Goal: Check status: Check status

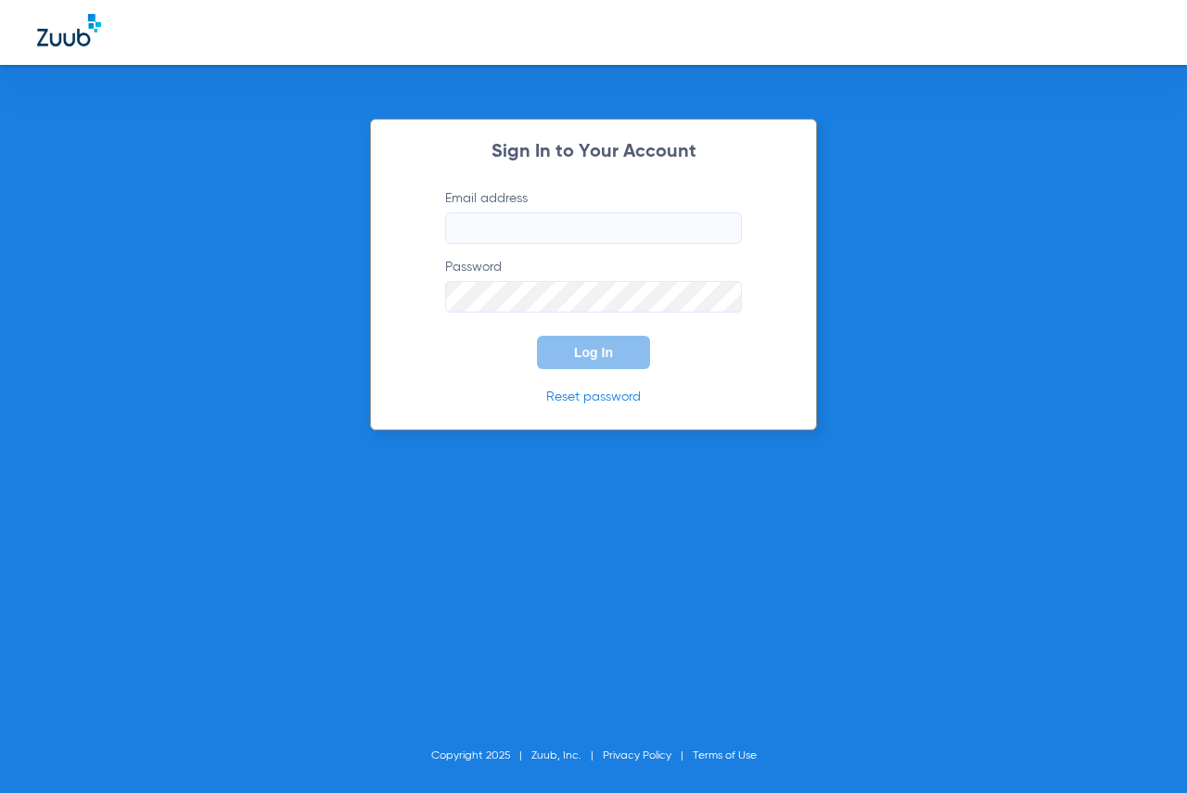
type input "[EMAIL_ADDRESS][DOMAIN_NAME]"
click at [592, 357] on span "Log In" at bounding box center [593, 352] width 39 height 15
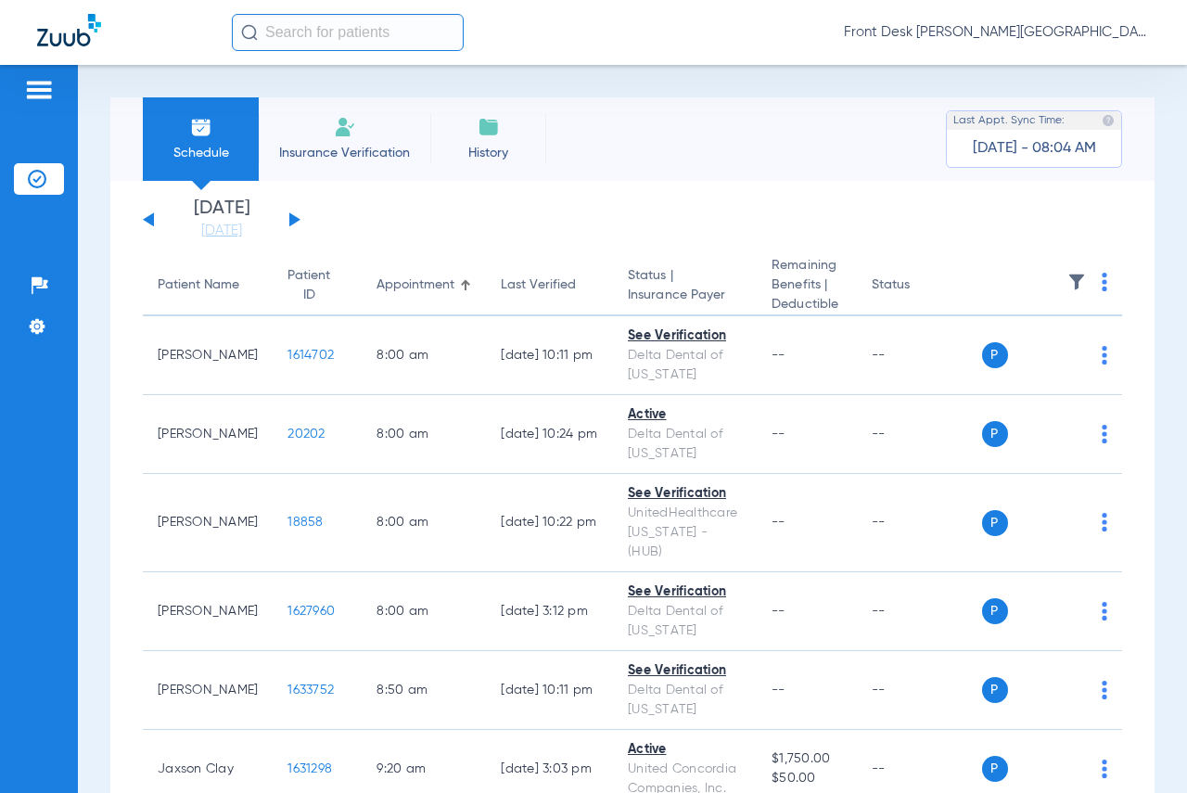
click at [401, 26] on input "text" at bounding box center [348, 32] width 232 height 37
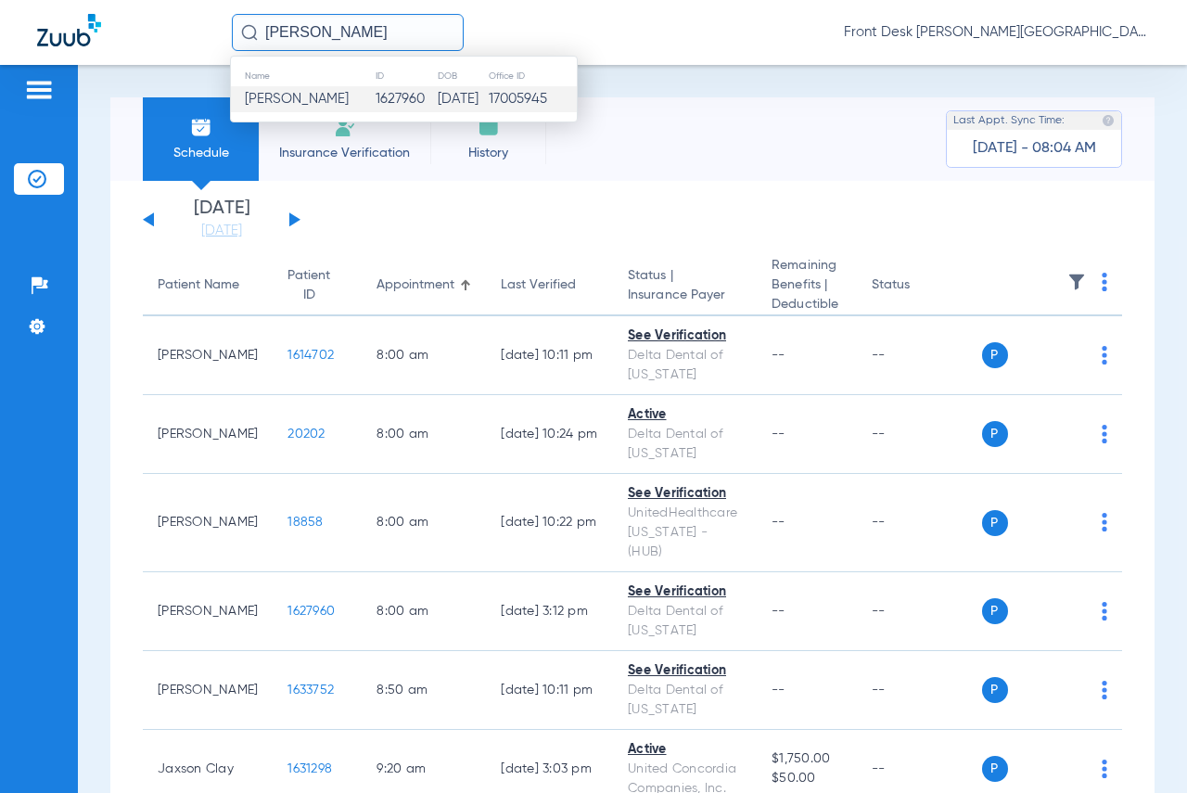
type input "[PERSON_NAME]"
click at [387, 94] on td "1627960" at bounding box center [406, 99] width 62 height 26
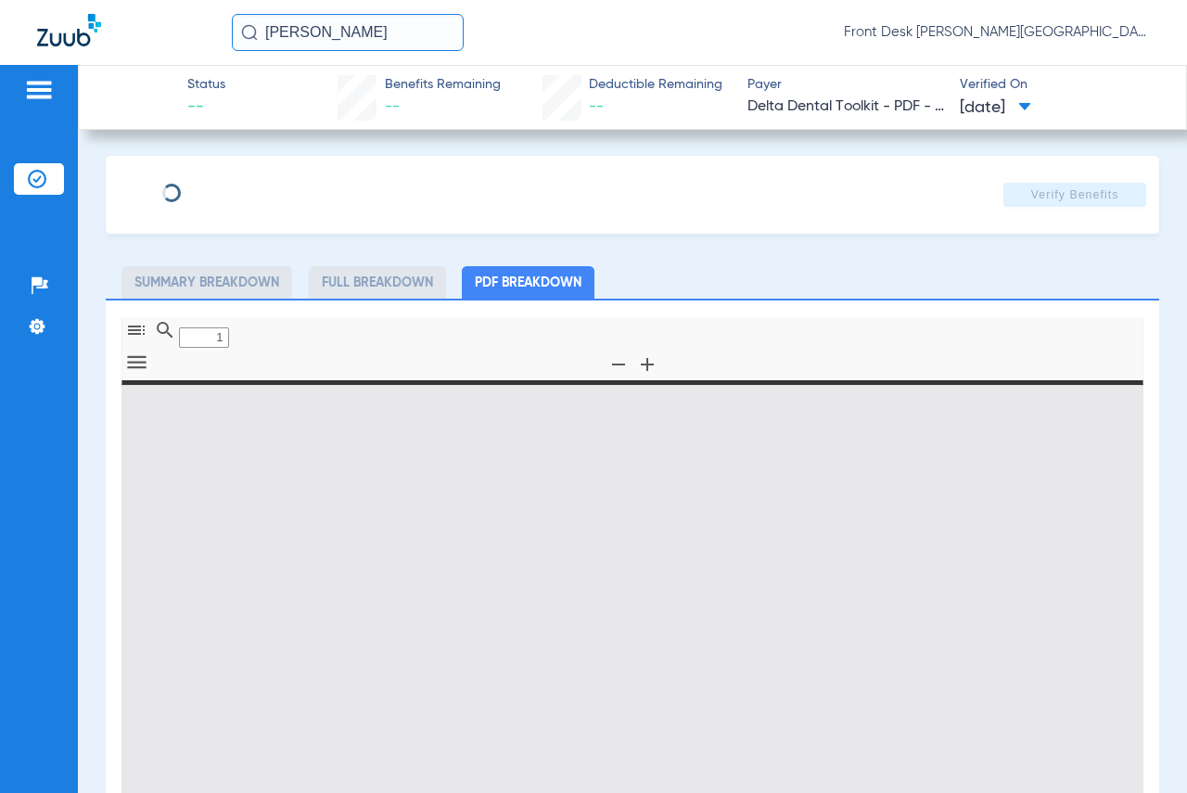
type input "0"
select select "page-width"
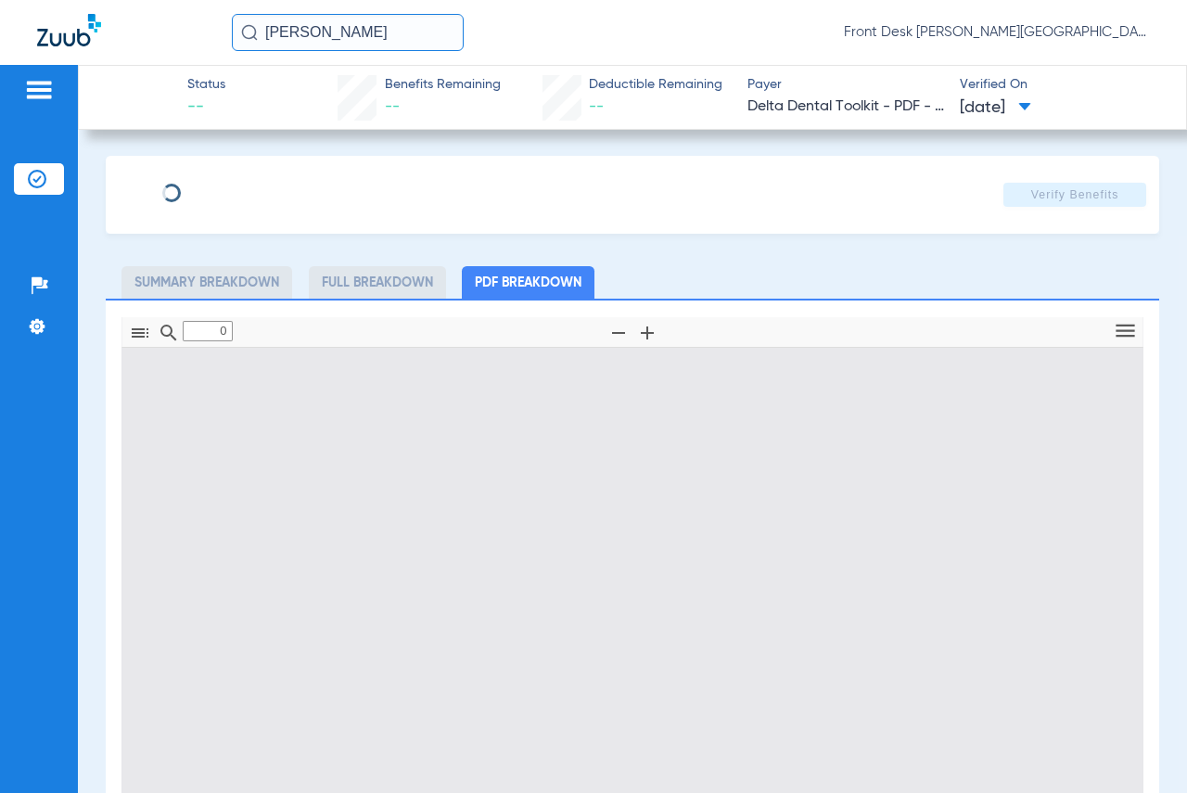
type input "1"
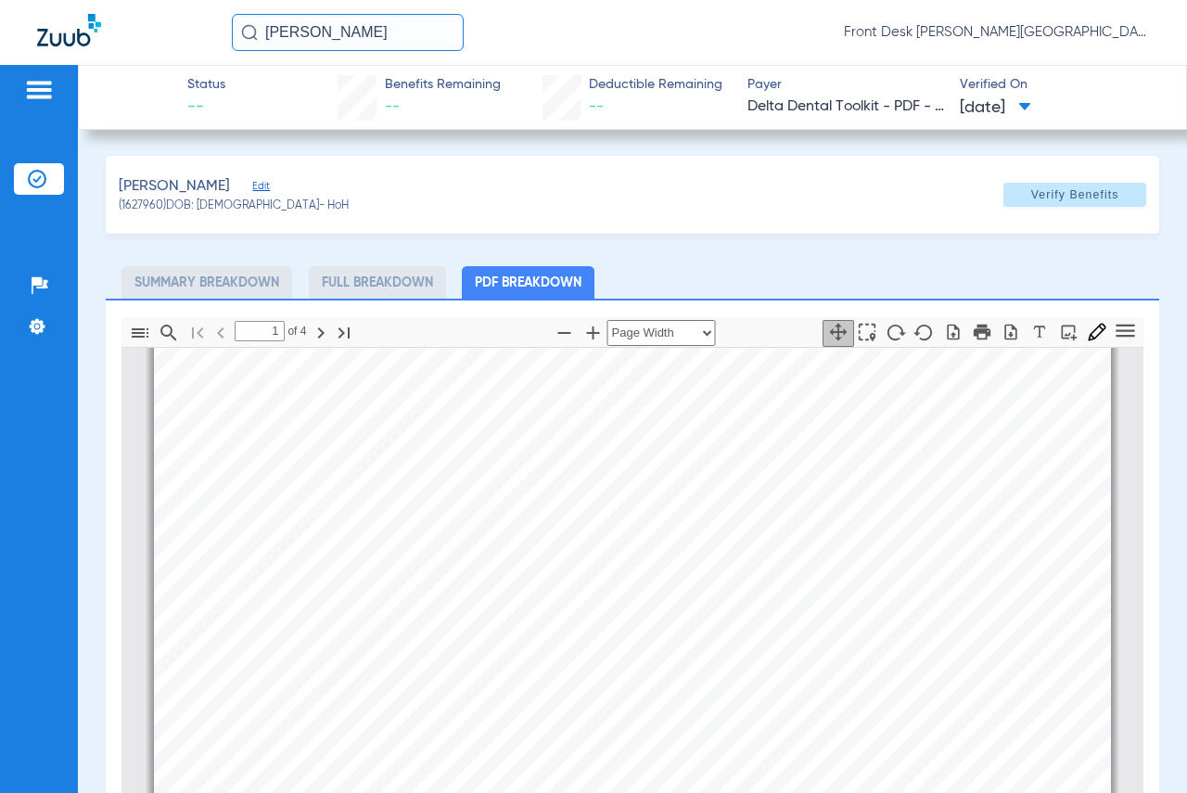
scroll to position [371, 0]
